Goal: Task Accomplishment & Management: Manage account settings

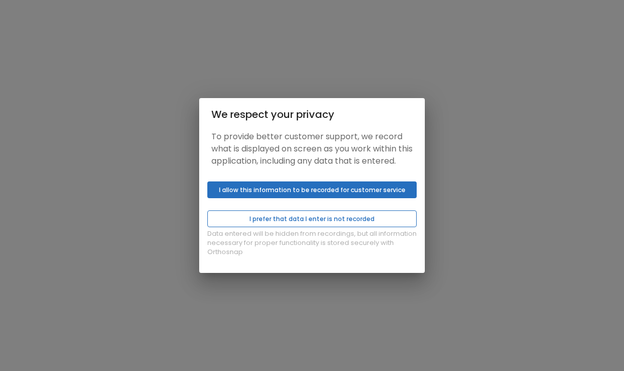
click at [295, 224] on button "I prefer that data I enter is not recorded" at bounding box center [311, 218] width 209 height 17
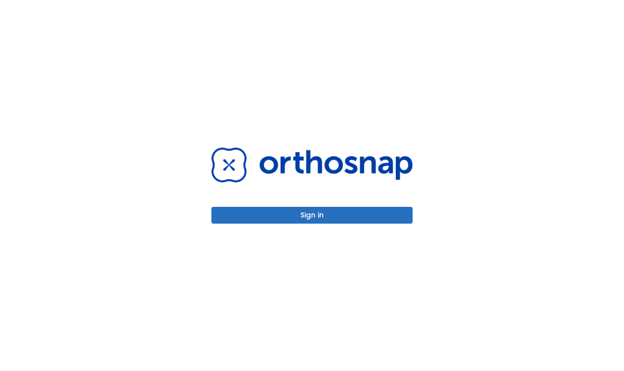
click at [313, 217] on button "Sign in" at bounding box center [312, 215] width 201 height 17
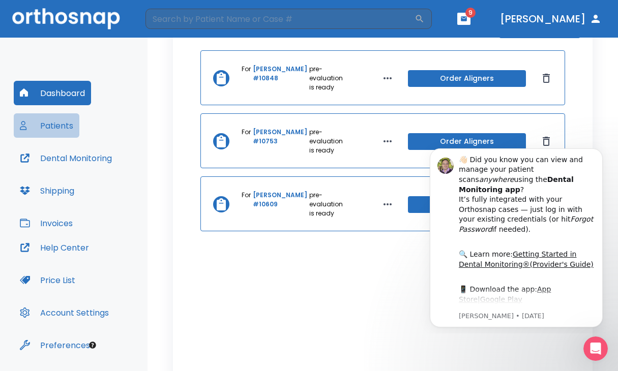
click at [64, 122] on button "Patients" at bounding box center [47, 125] width 66 height 24
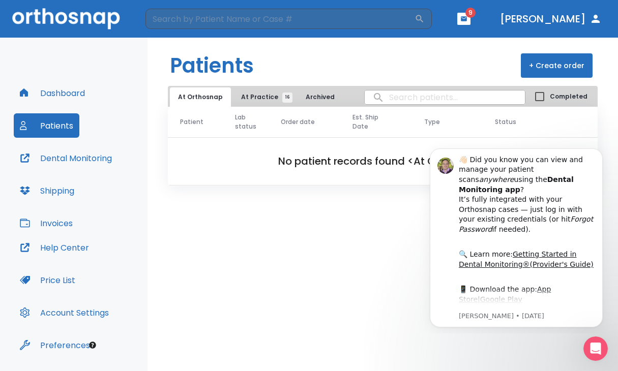
click at [401, 100] on input "search" at bounding box center [445, 97] width 160 height 20
type input "[PERSON_NAME]"
